Goal: Task Accomplishment & Management: Complete application form

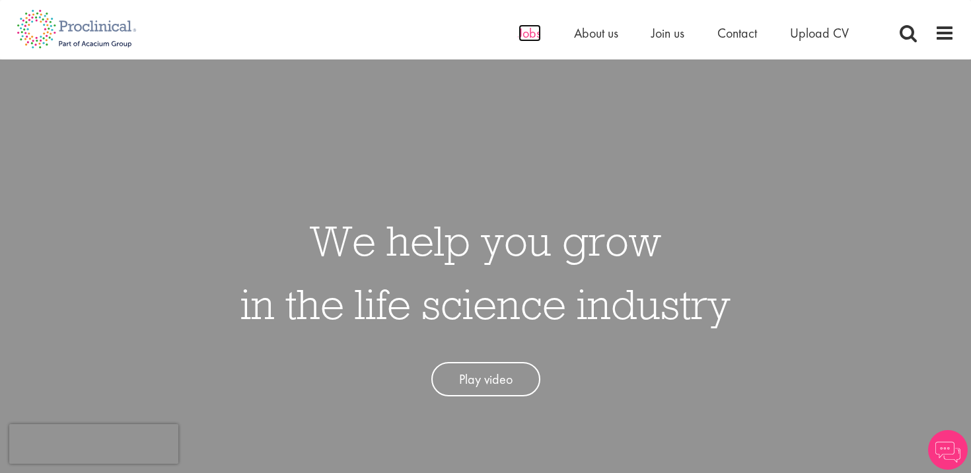
click at [525, 35] on span "Jobs" at bounding box center [530, 32] width 22 height 17
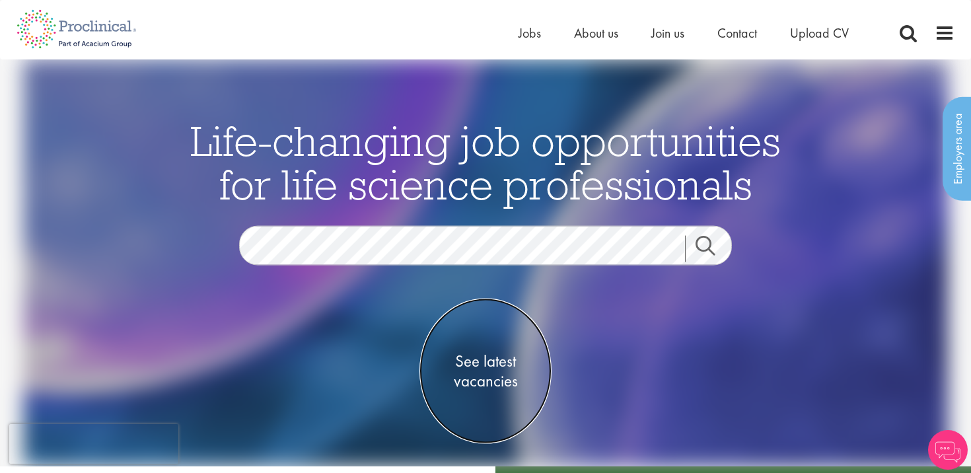
click at [487, 379] on span "See latest vacancies" at bounding box center [486, 371] width 132 height 40
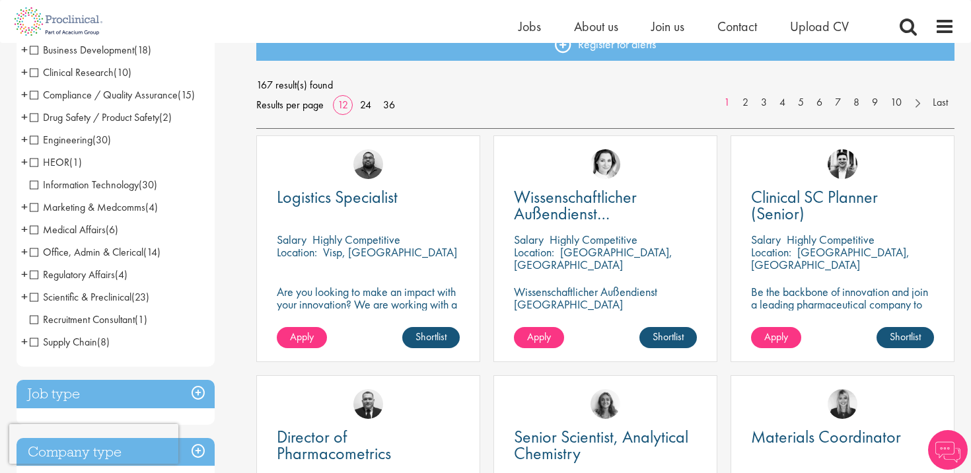
scroll to position [161, 0]
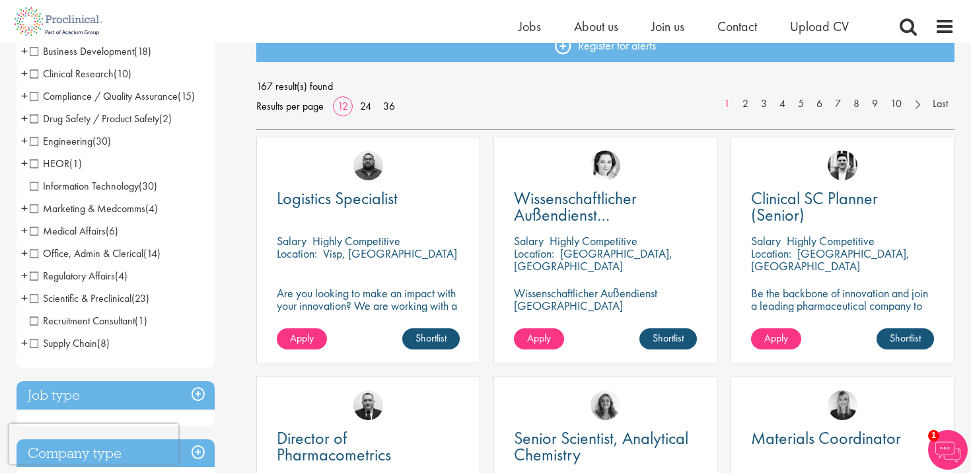
click at [34, 163] on span "HEOR" at bounding box center [50, 164] width 40 height 14
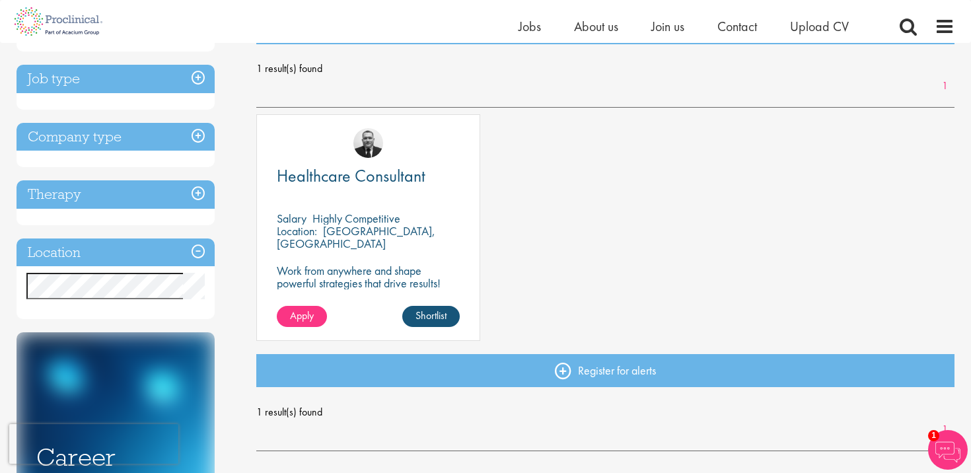
scroll to position [188, 0]
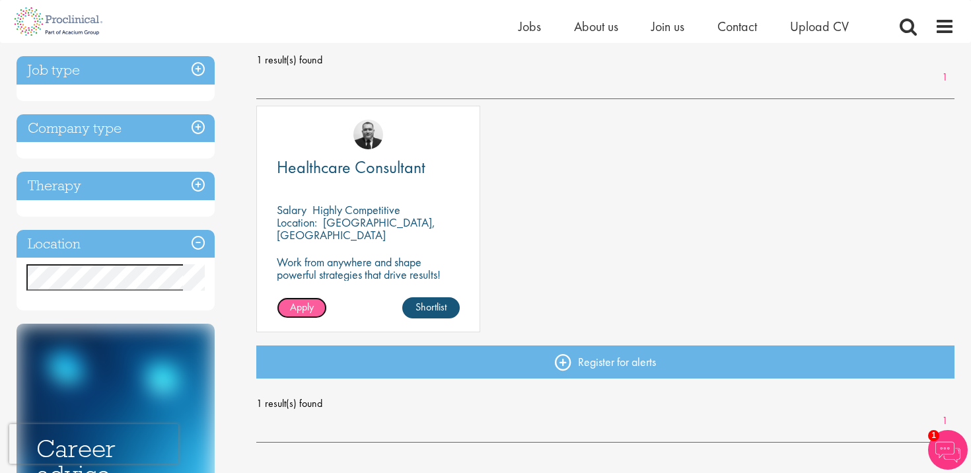
click at [307, 310] on span "Apply" at bounding box center [302, 307] width 24 height 14
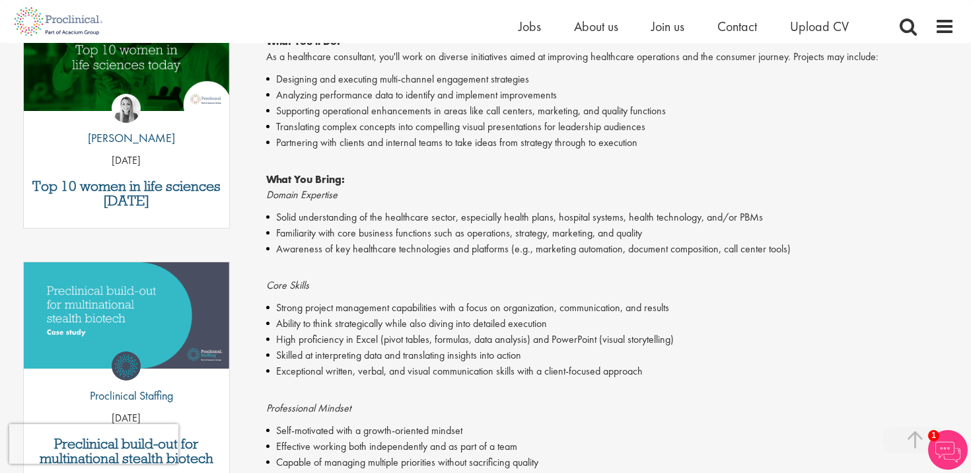
scroll to position [480, 0]
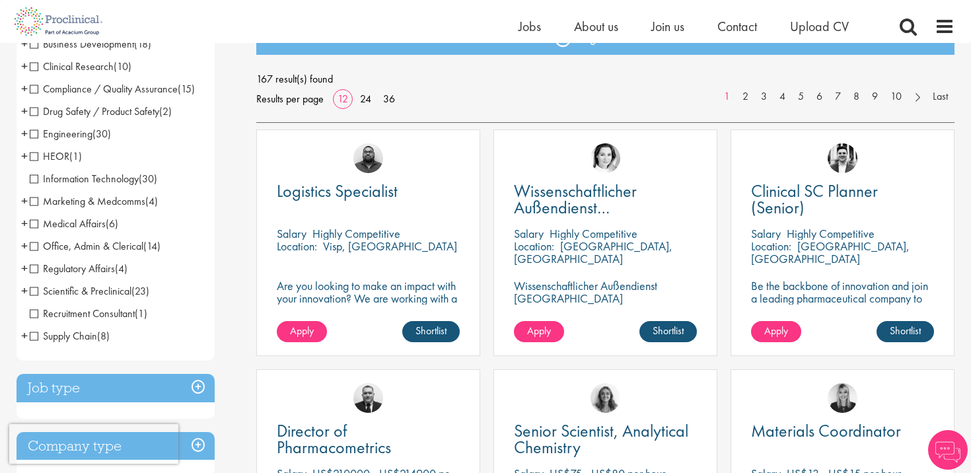
click at [59, 50] on span "Business Development" at bounding box center [82, 44] width 104 height 14
